Goal: Task Accomplishment & Management: Manage account settings

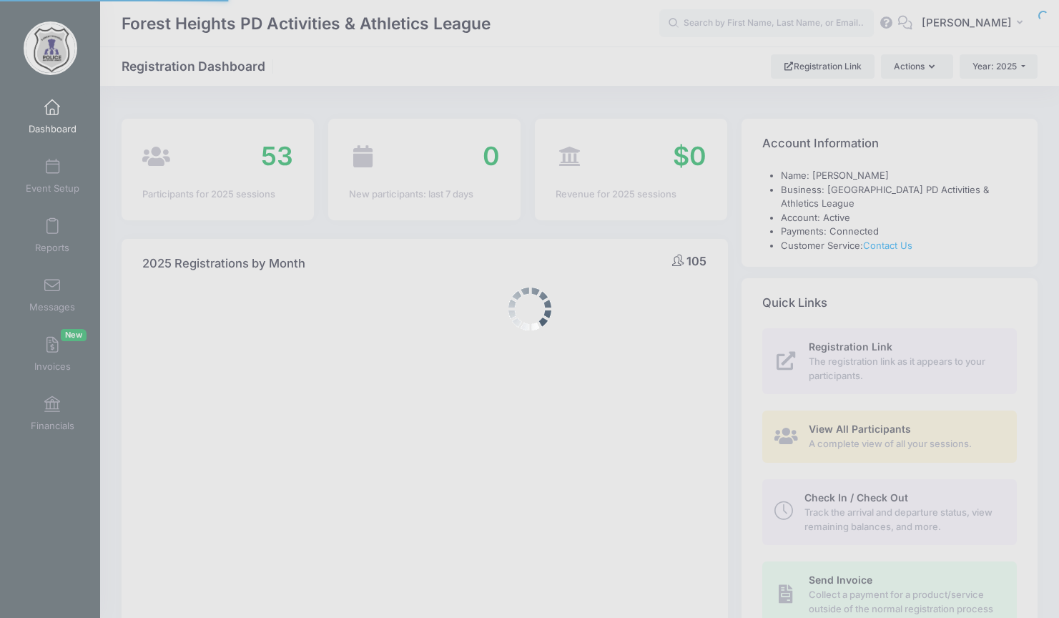
select select
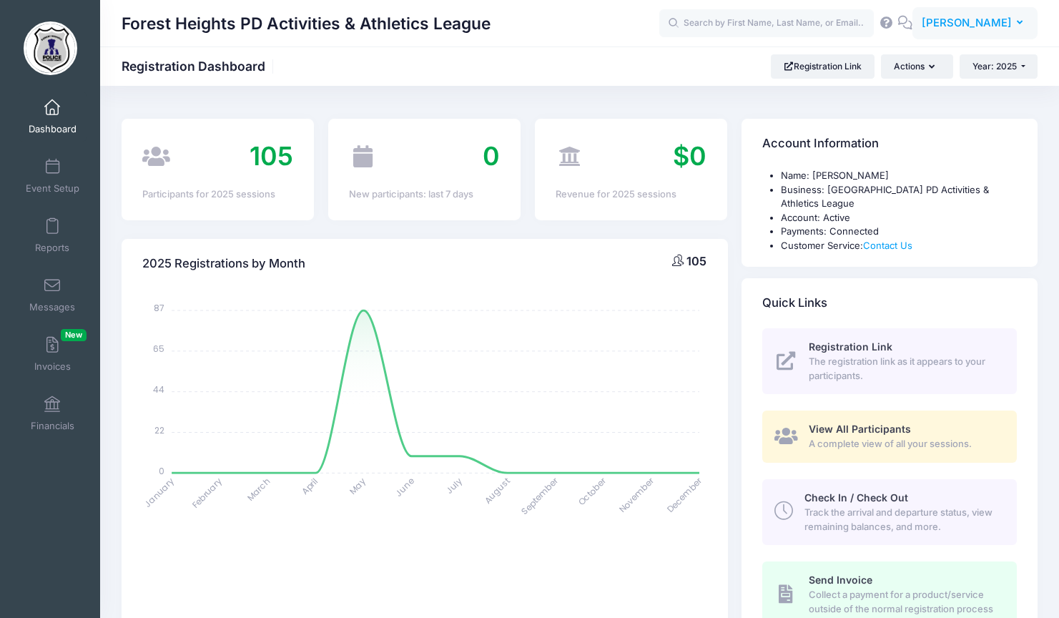
click at [968, 20] on span "[PERSON_NAME]" at bounding box center [967, 23] width 90 height 16
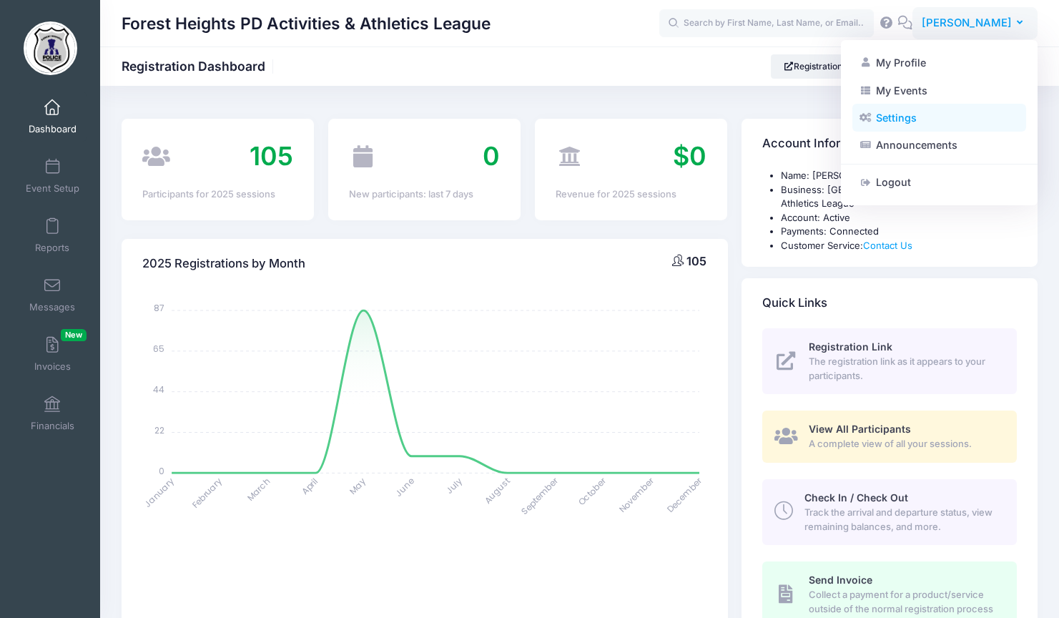
click at [894, 119] on link "Settings" at bounding box center [939, 117] width 174 height 27
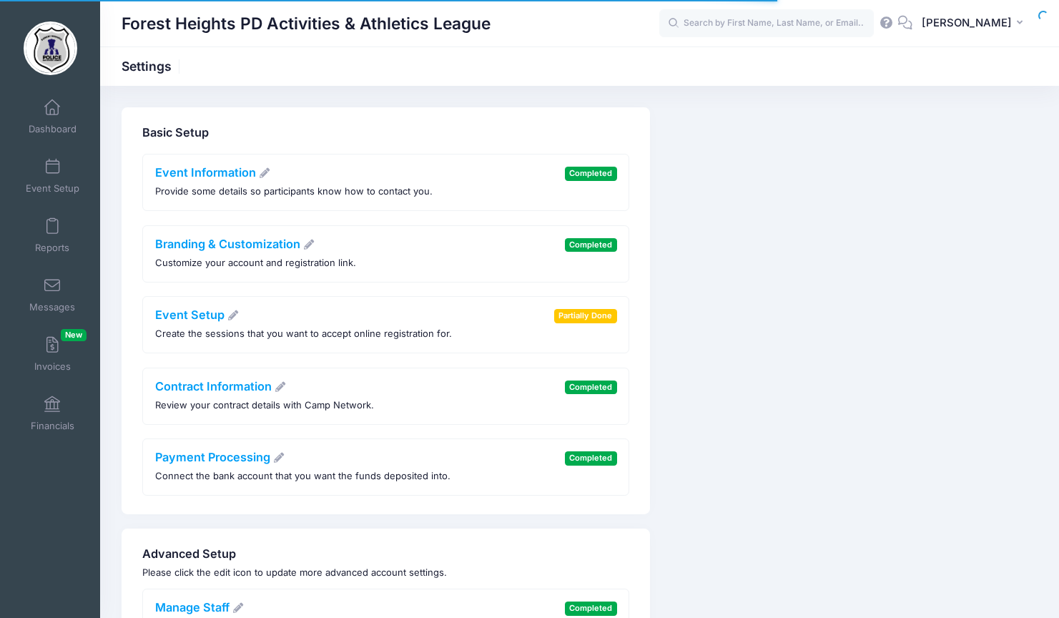
scroll to position [100, 0]
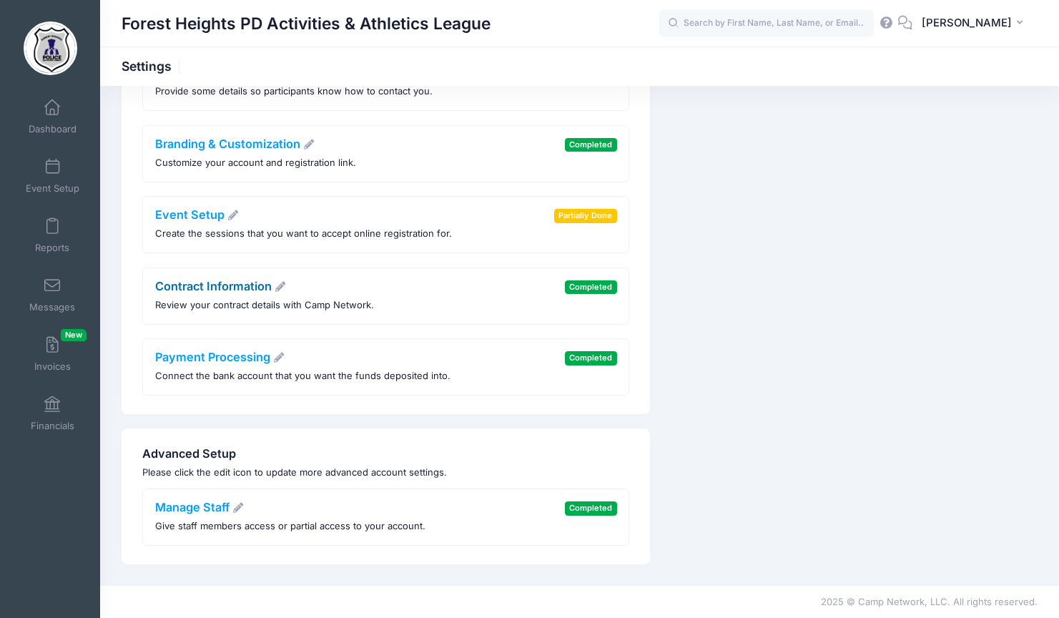
click at [260, 289] on link "Contract Information" at bounding box center [221, 286] width 132 height 14
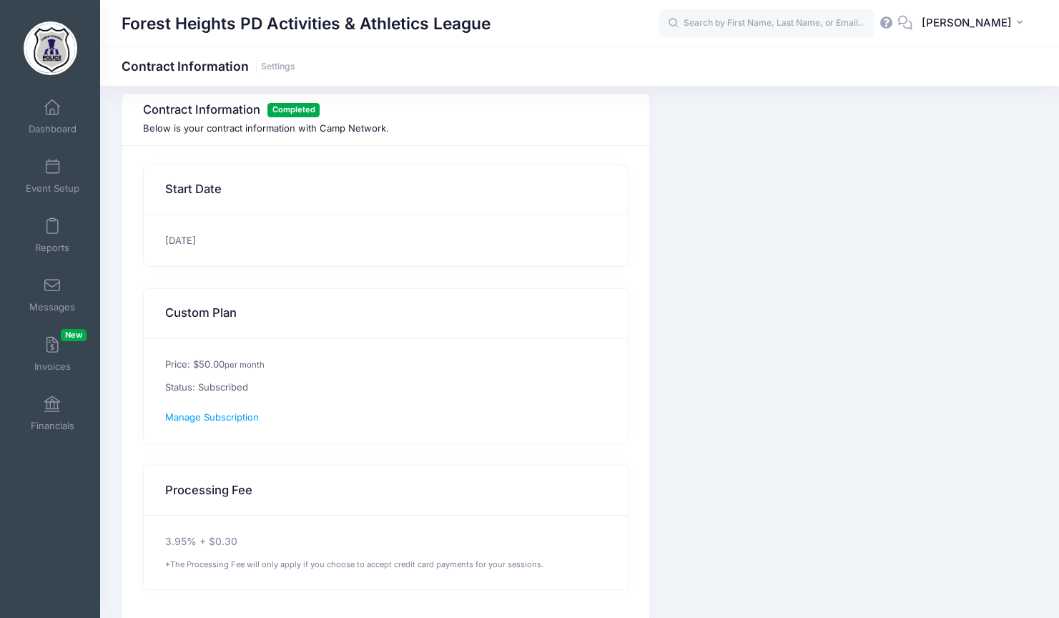
scroll to position [16, 0]
click at [225, 416] on span "Manage Subscription" at bounding box center [212, 415] width 94 height 11
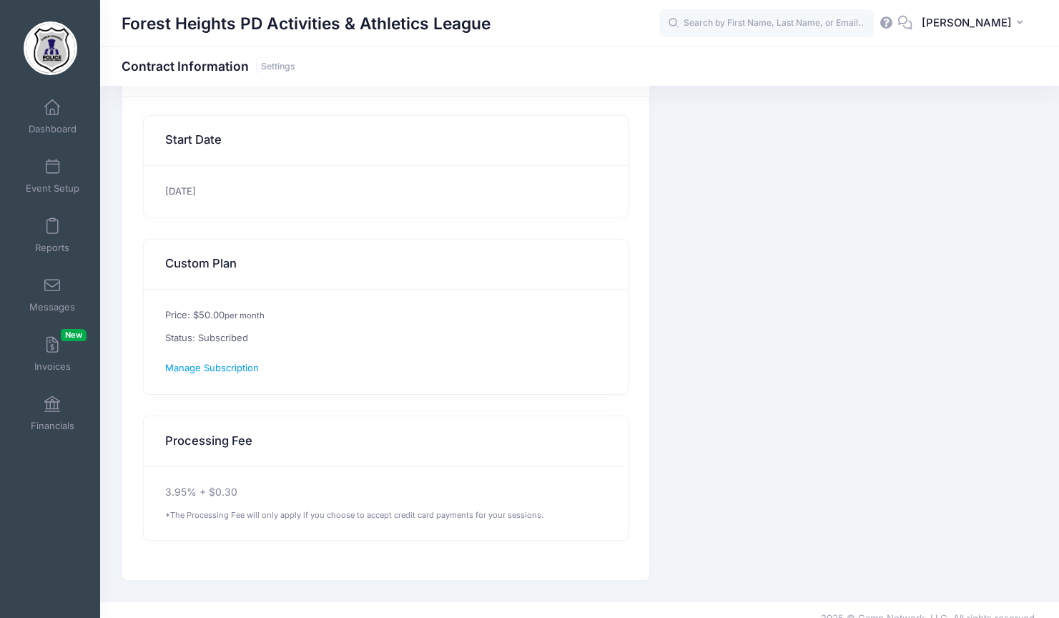
scroll to position [80, 0]
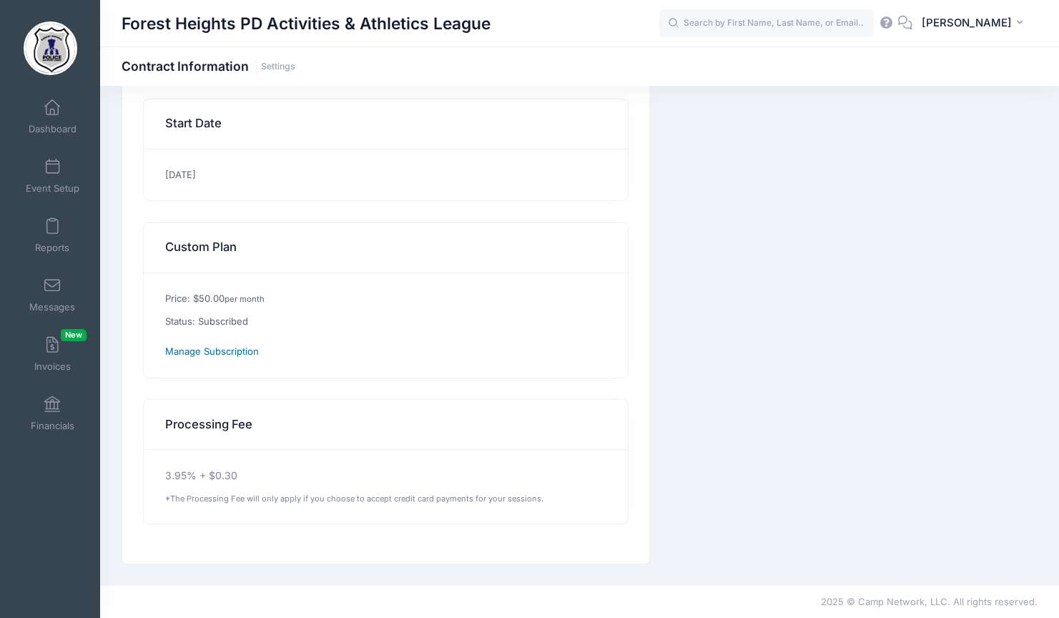
click at [247, 353] on span "Manage Subscription" at bounding box center [212, 350] width 94 height 11
